Goal: Navigation & Orientation: Find specific page/section

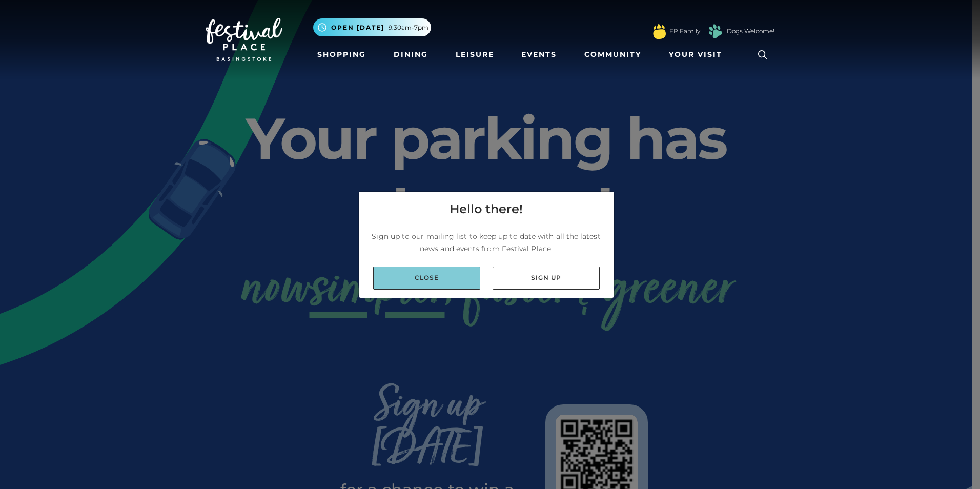
click at [454, 287] on link "Close" at bounding box center [426, 278] width 107 height 23
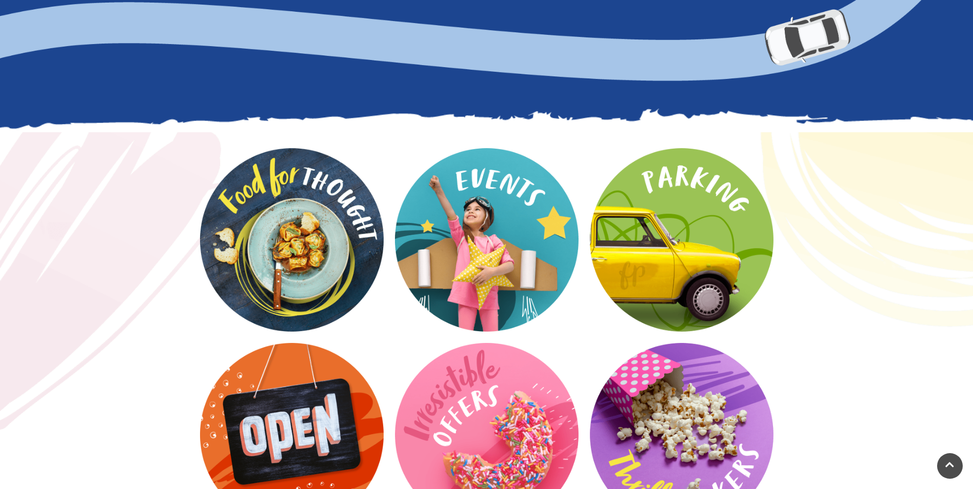
scroll to position [1231, 0]
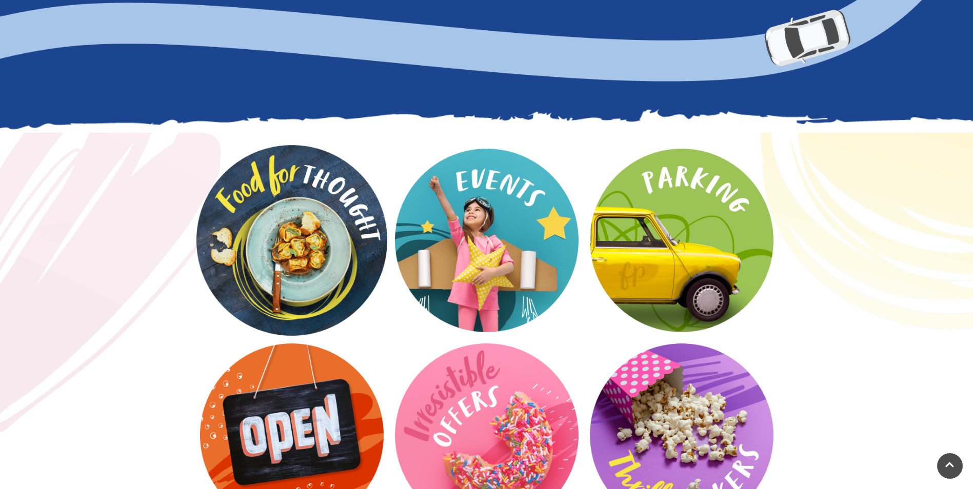
click at [332, 220] on video at bounding box center [291, 240] width 191 height 191
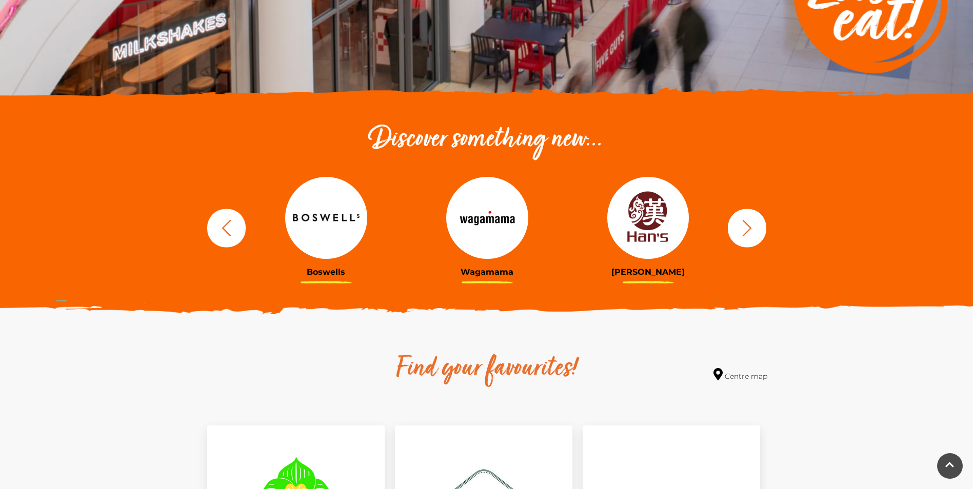
scroll to position [256, 0]
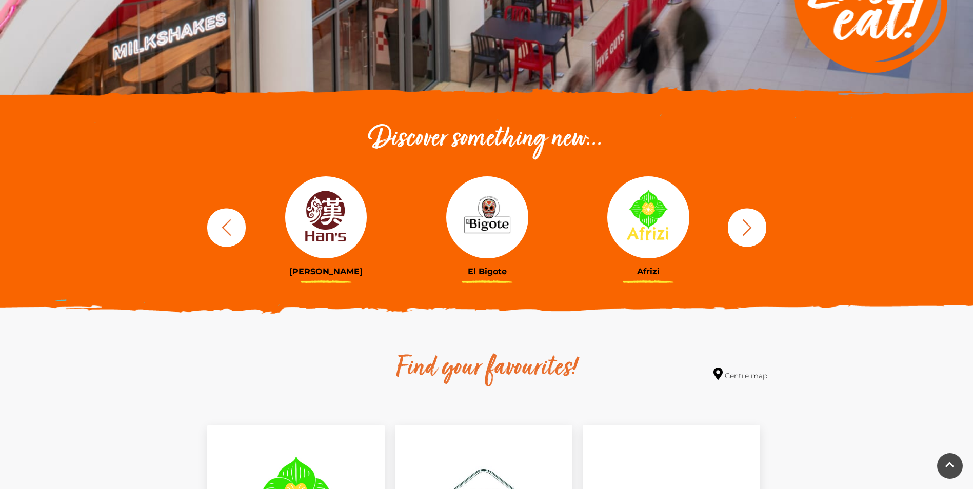
click at [751, 224] on icon "button" at bounding box center [746, 227] width 19 height 19
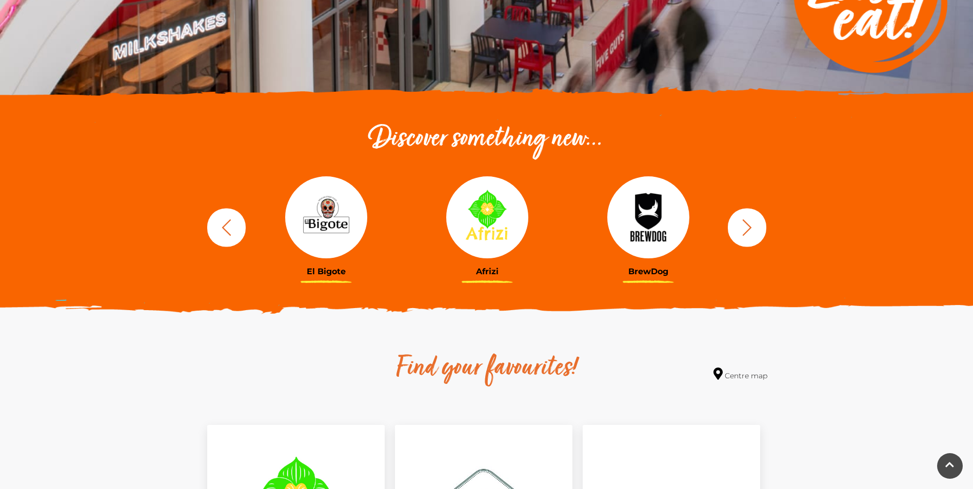
click at [751, 224] on icon "button" at bounding box center [746, 227] width 19 height 19
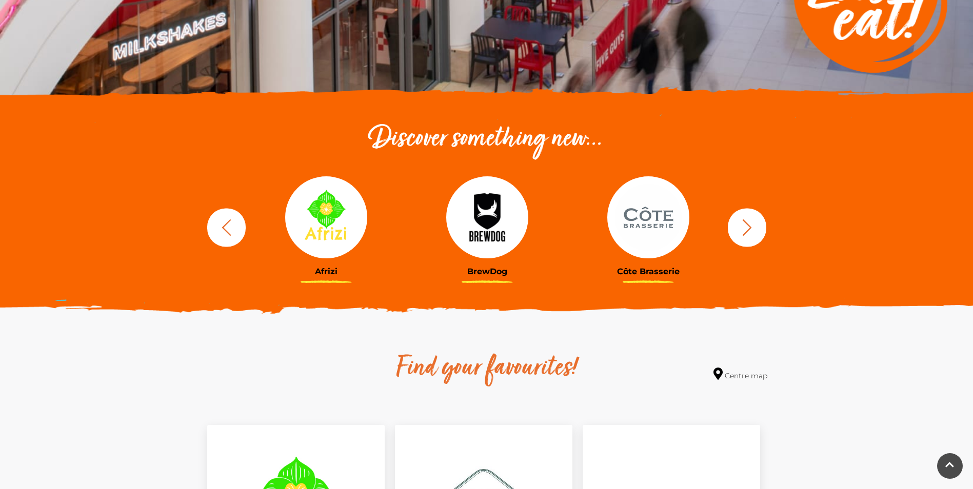
click at [751, 224] on icon "button" at bounding box center [746, 227] width 19 height 19
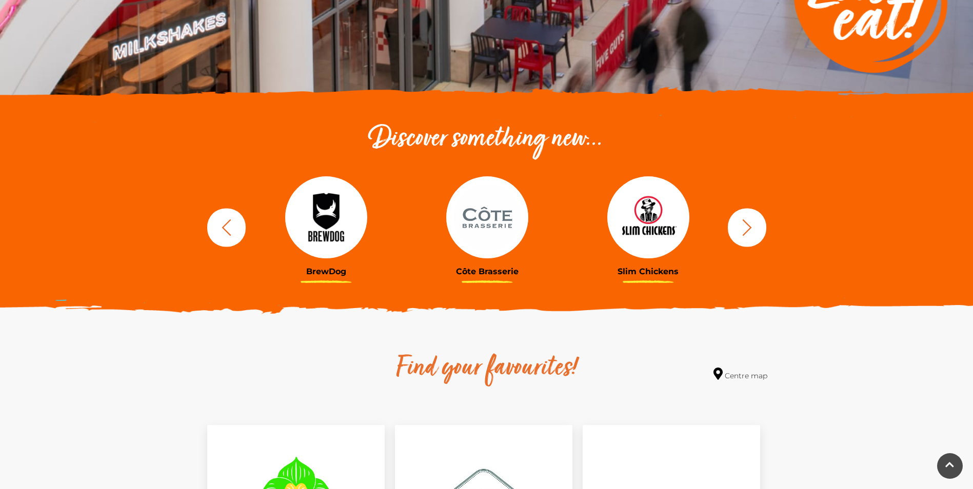
click at [751, 224] on icon "button" at bounding box center [746, 227] width 19 height 19
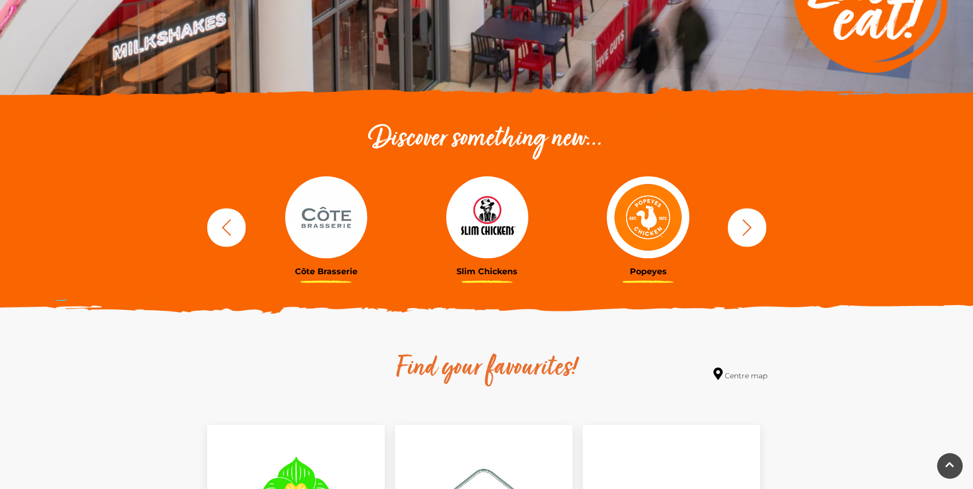
click at [751, 224] on icon "button" at bounding box center [746, 227] width 19 height 19
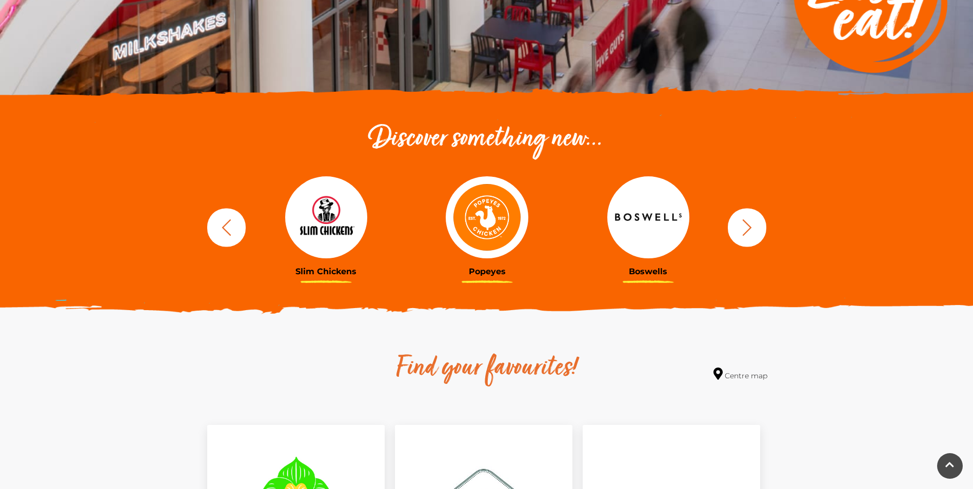
click at [751, 224] on icon "button" at bounding box center [746, 227] width 19 height 19
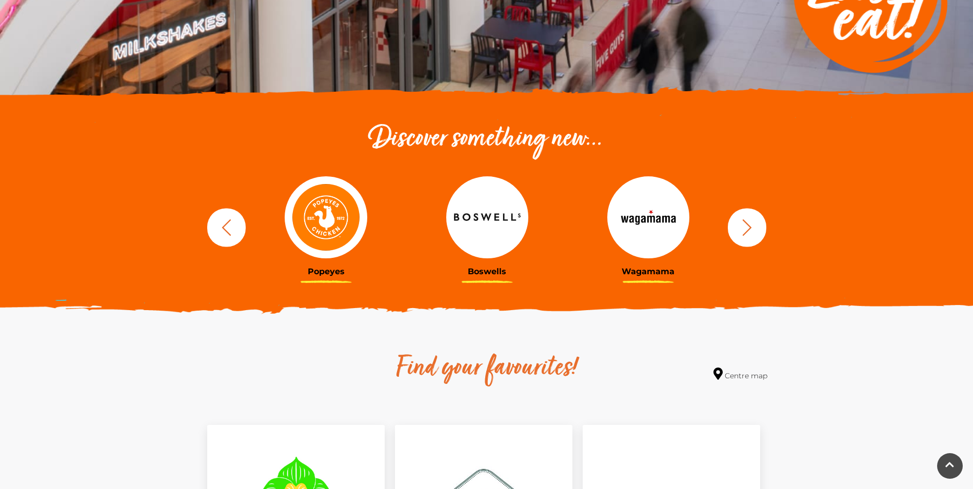
click at [751, 224] on icon "button" at bounding box center [746, 227] width 19 height 19
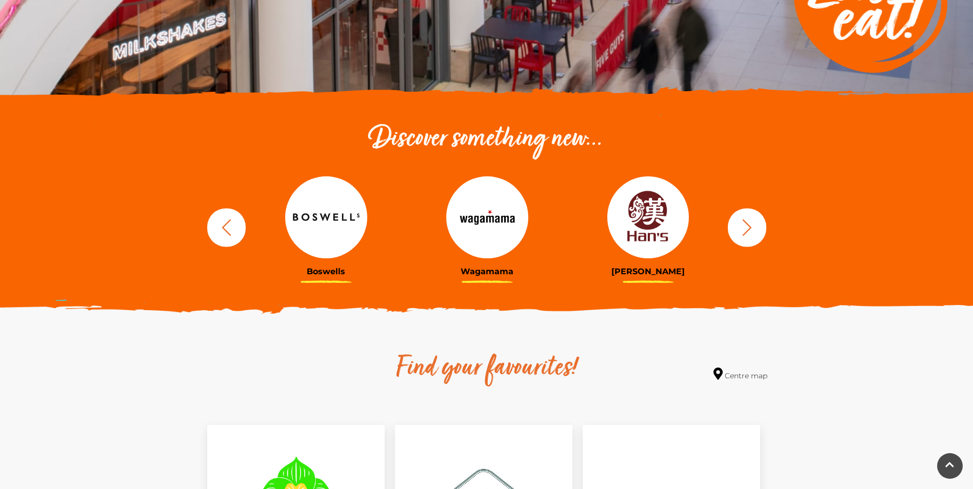
click at [490, 227] on img at bounding box center [487, 217] width 82 height 82
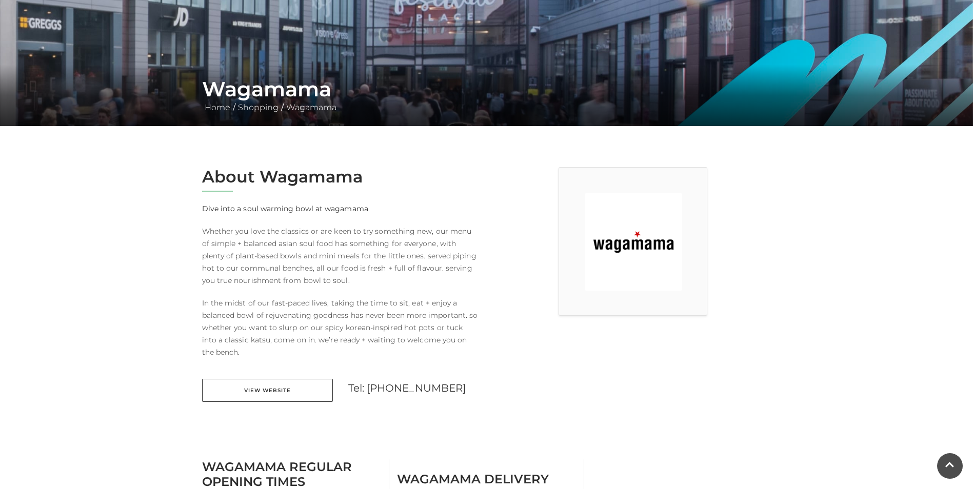
scroll to position [103, 0]
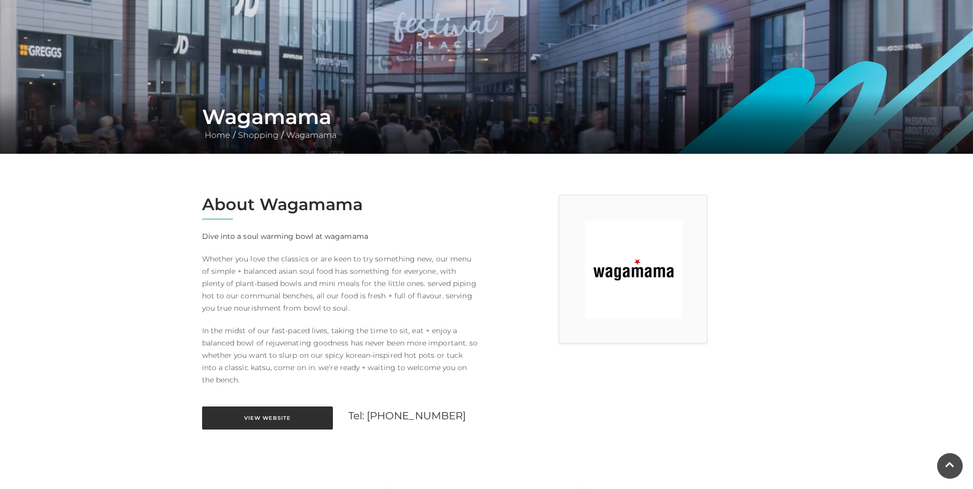
click at [292, 415] on link "View Website" at bounding box center [267, 418] width 131 height 23
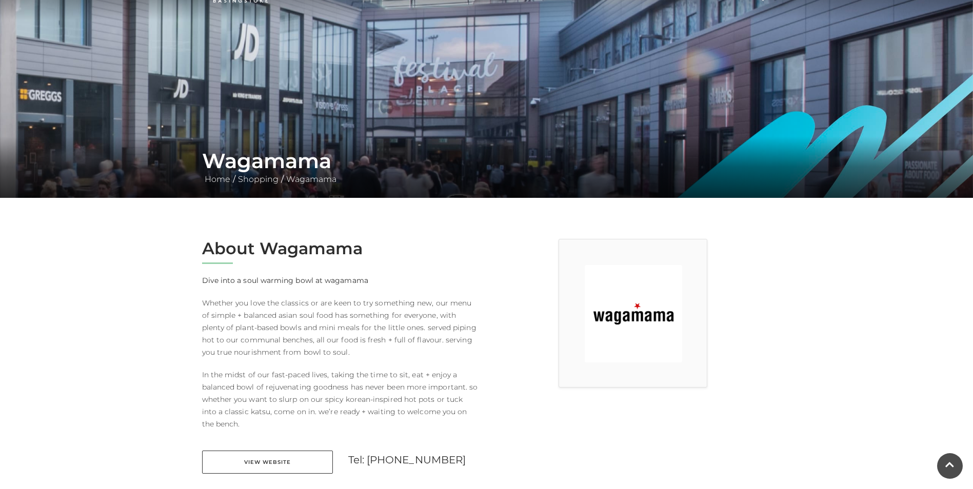
scroll to position [0, 0]
